Goal: Information Seeking & Learning: Understand process/instructions

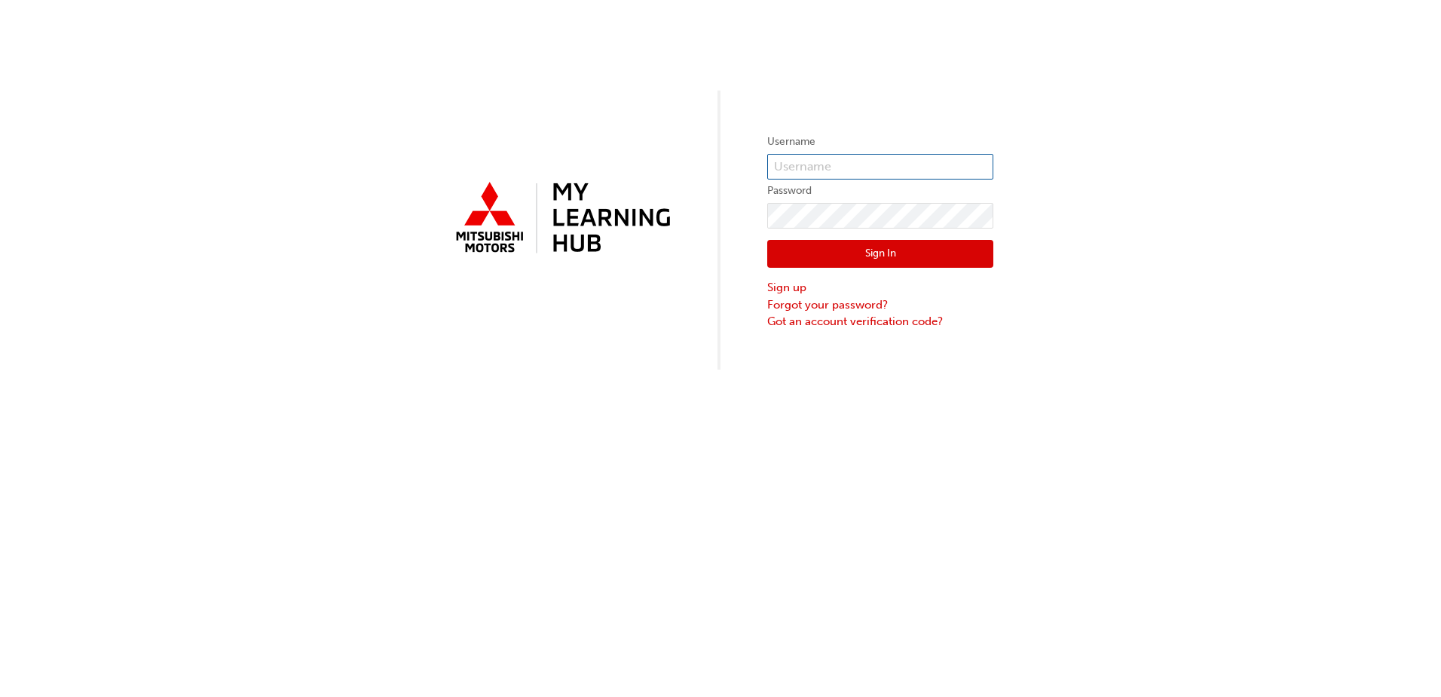
click at [793, 163] on input "text" at bounding box center [880, 167] width 226 height 26
click at [819, 166] on input "text" at bounding box center [880, 167] width 226 height 26
paste input "5303599"
type input "5303599"
click at [927, 256] on button "Sign In" at bounding box center [880, 254] width 226 height 29
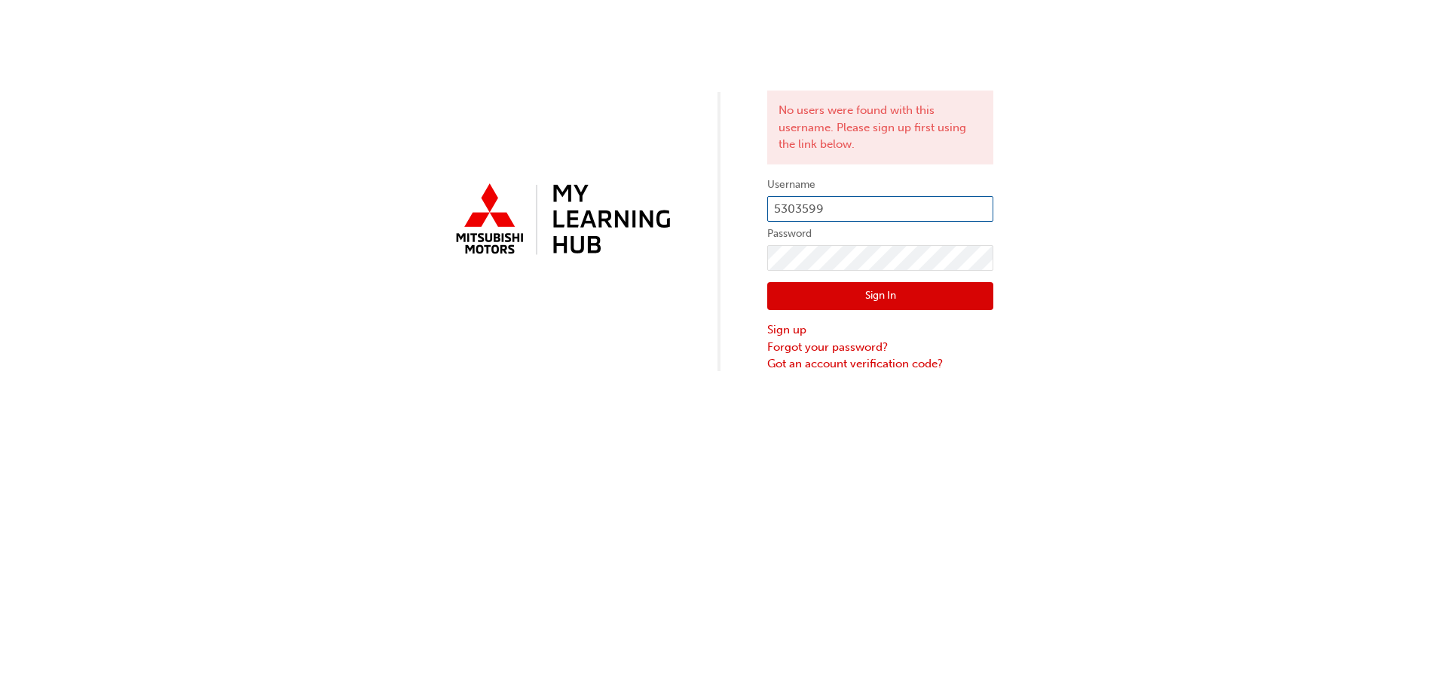
click at [852, 200] on input "5303599" at bounding box center [880, 209] width 226 height 26
click at [779, 205] on input "5303599" at bounding box center [880, 209] width 226 height 26
click at [775, 207] on input "5303599" at bounding box center [880, 209] width 226 height 26
type input "0005303599"
click at [868, 297] on button "Sign In" at bounding box center [880, 296] width 226 height 29
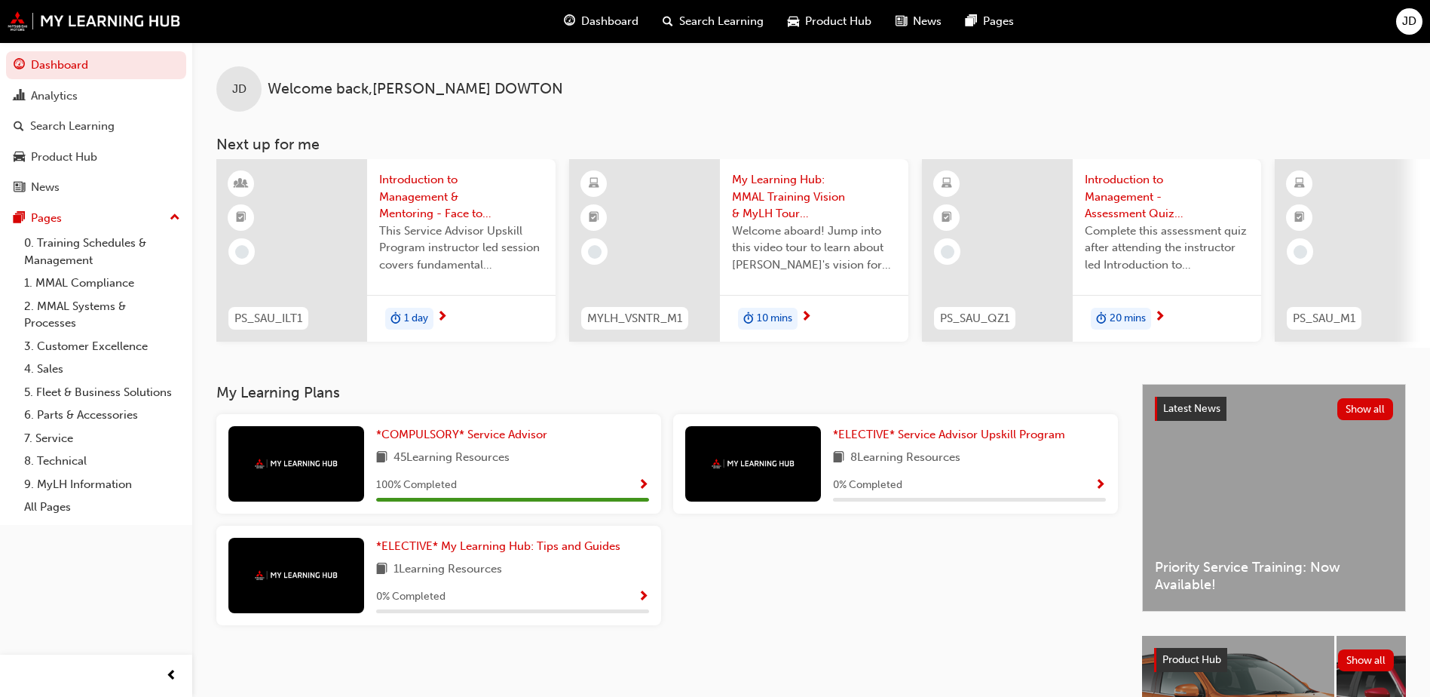
click at [427, 187] on span "Introduction to Management & Mentoring - Face to Face Instructor Led Training (…" at bounding box center [461, 196] width 164 height 51
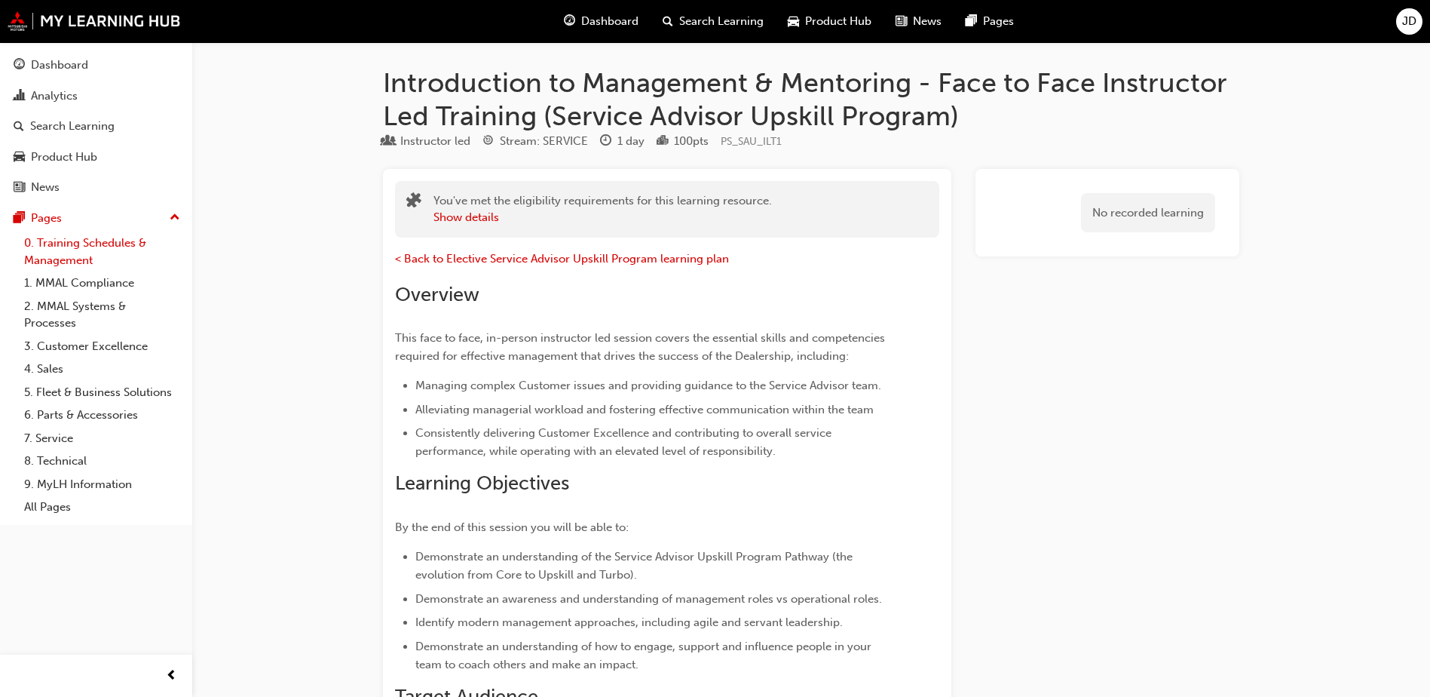
click at [106, 239] on link "0. Training Schedules & Management" at bounding box center [102, 251] width 168 height 40
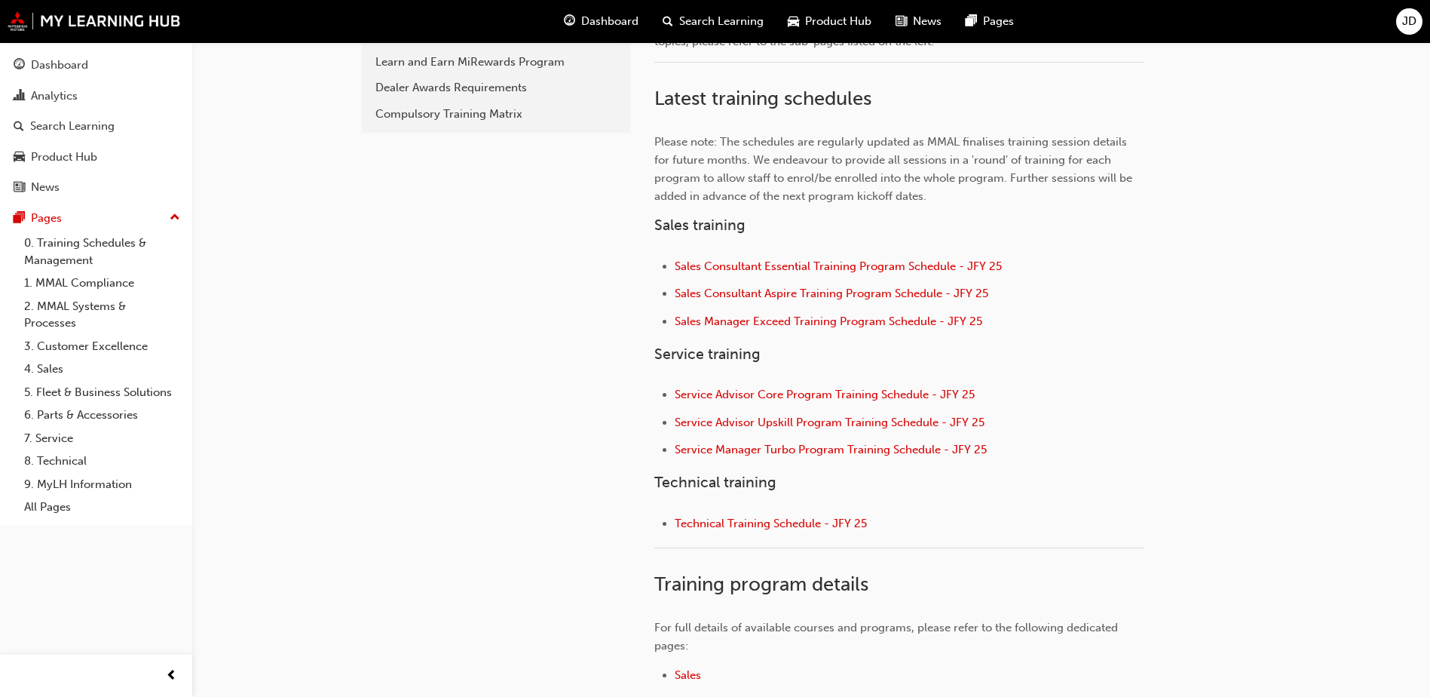
scroll to position [452, 0]
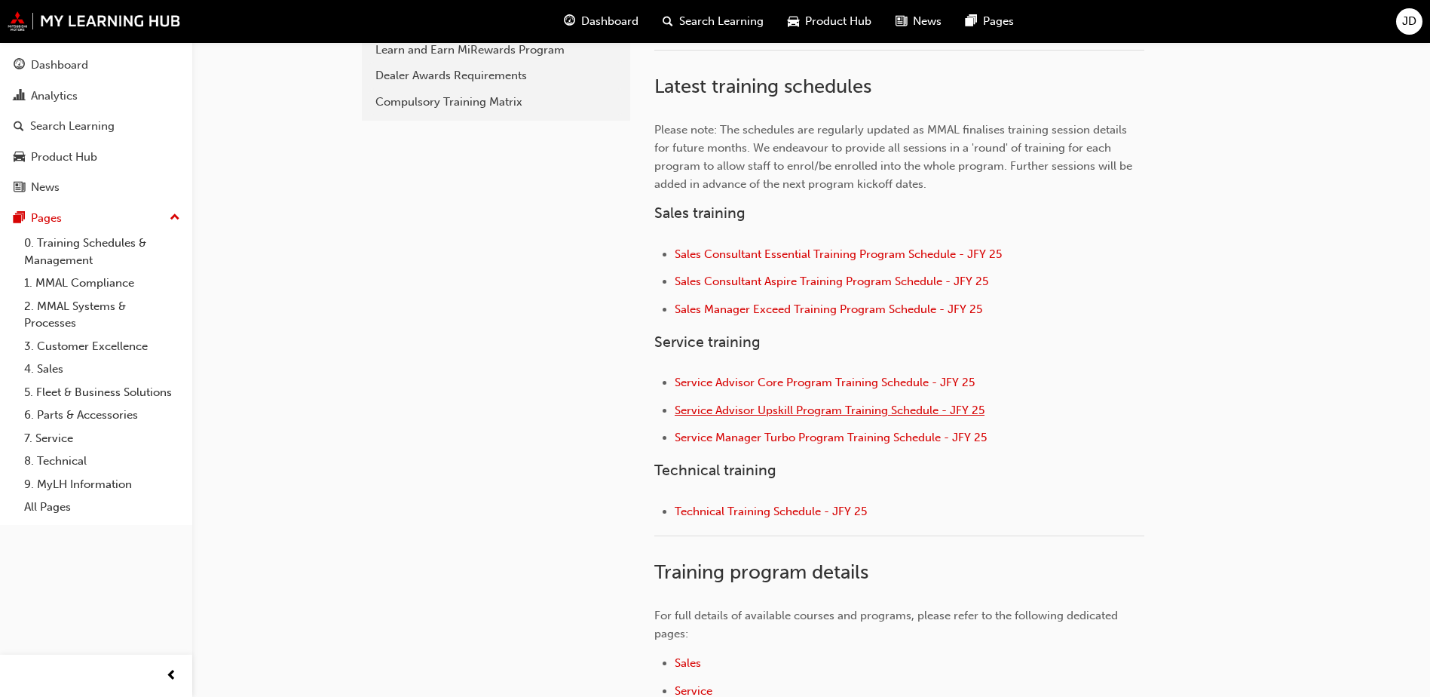
click at [823, 409] on span "Service Advisor Upskill Program Training Schedule - JFY 25" at bounding box center [830, 410] width 310 height 14
